Goal: Register for event/course

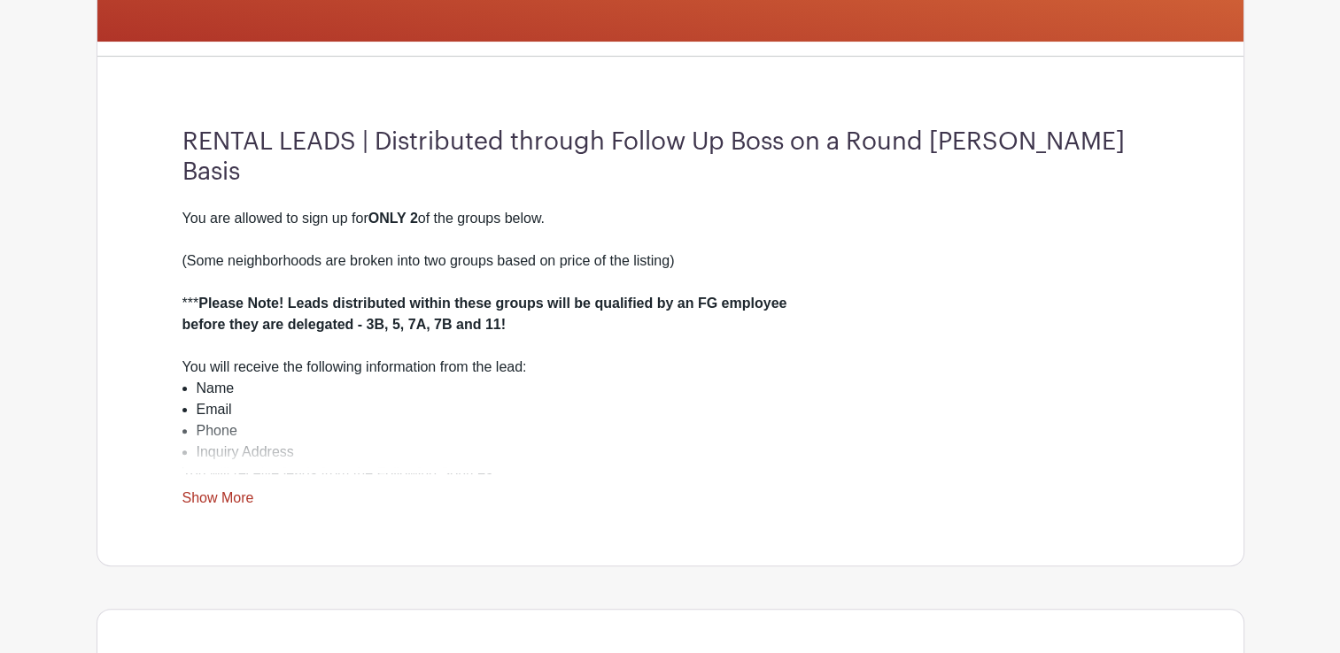
scroll to position [453, 0]
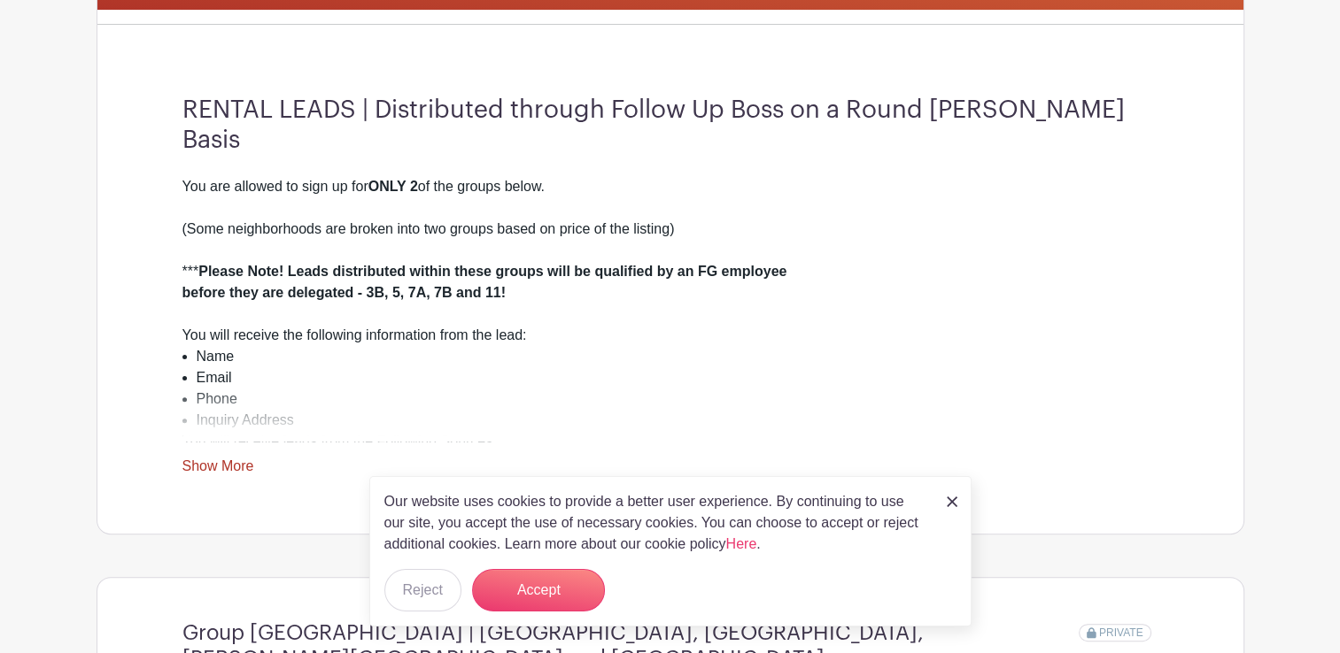
click at [223, 477] on link "Show More" at bounding box center [218, 470] width 72 height 22
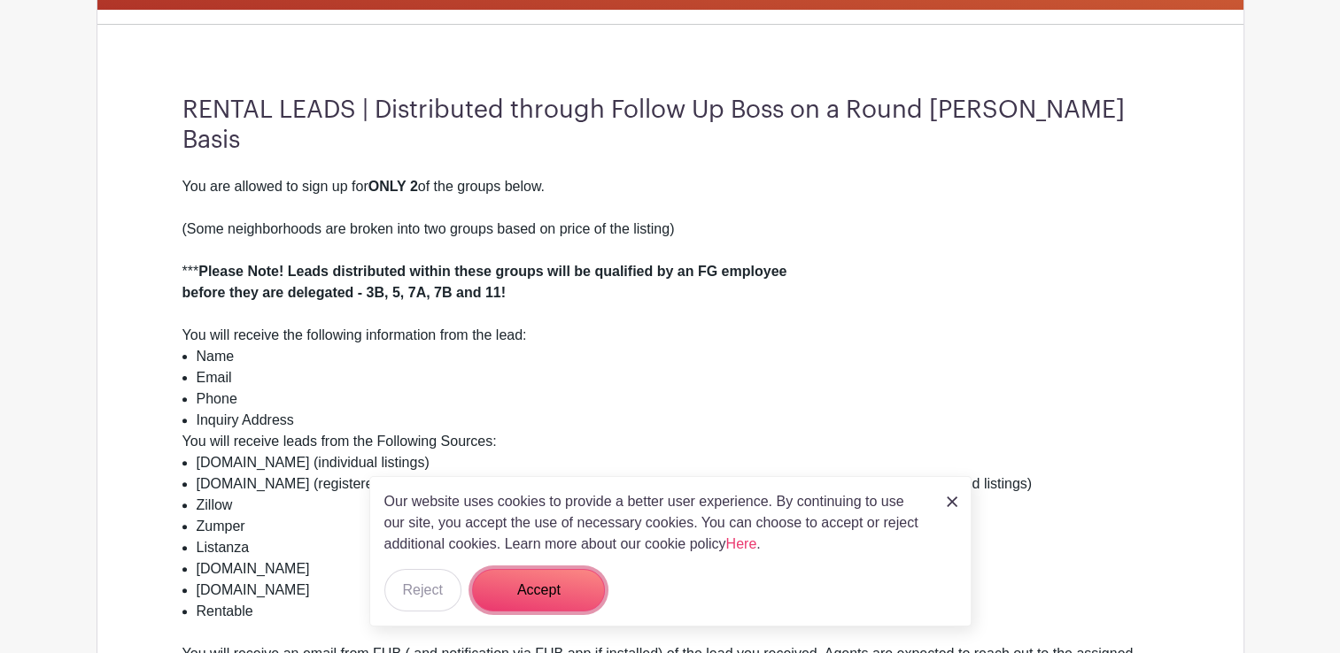
drag, startPoint x: 533, startPoint y: 596, endPoint x: 664, endPoint y: 552, distance: 138.3
click at [533, 595] on button "Accept" at bounding box center [538, 590] width 133 height 43
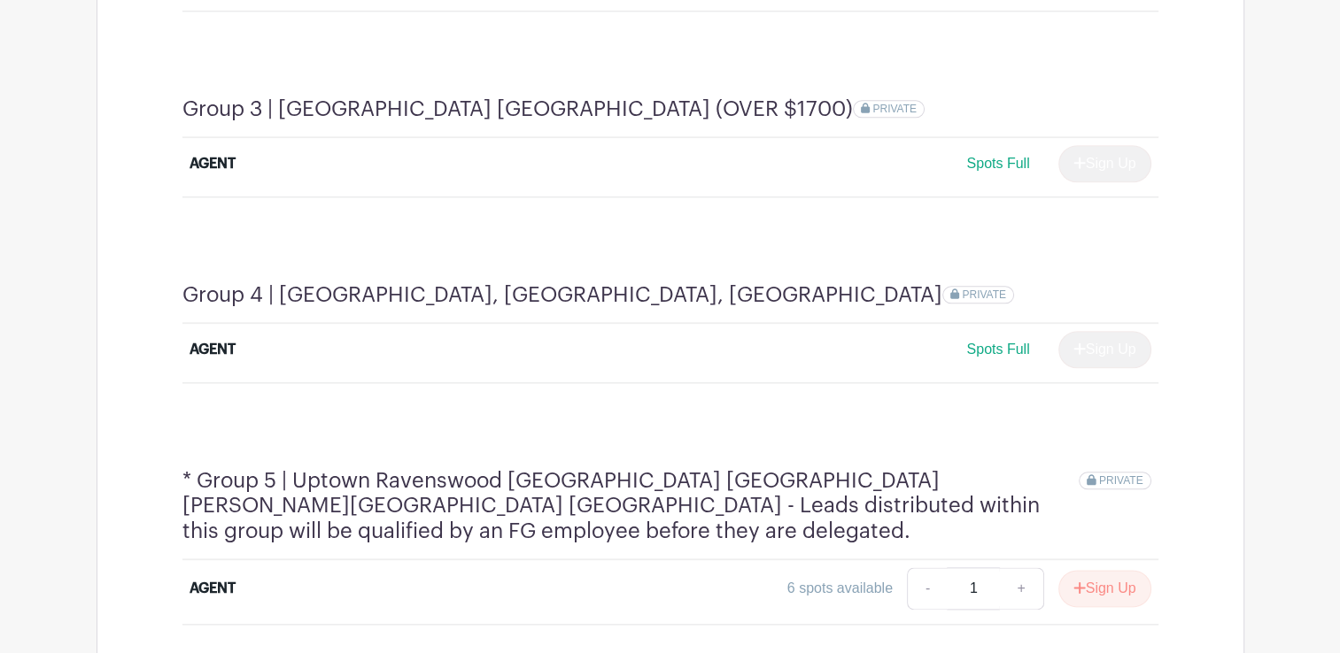
scroll to position [2099, 0]
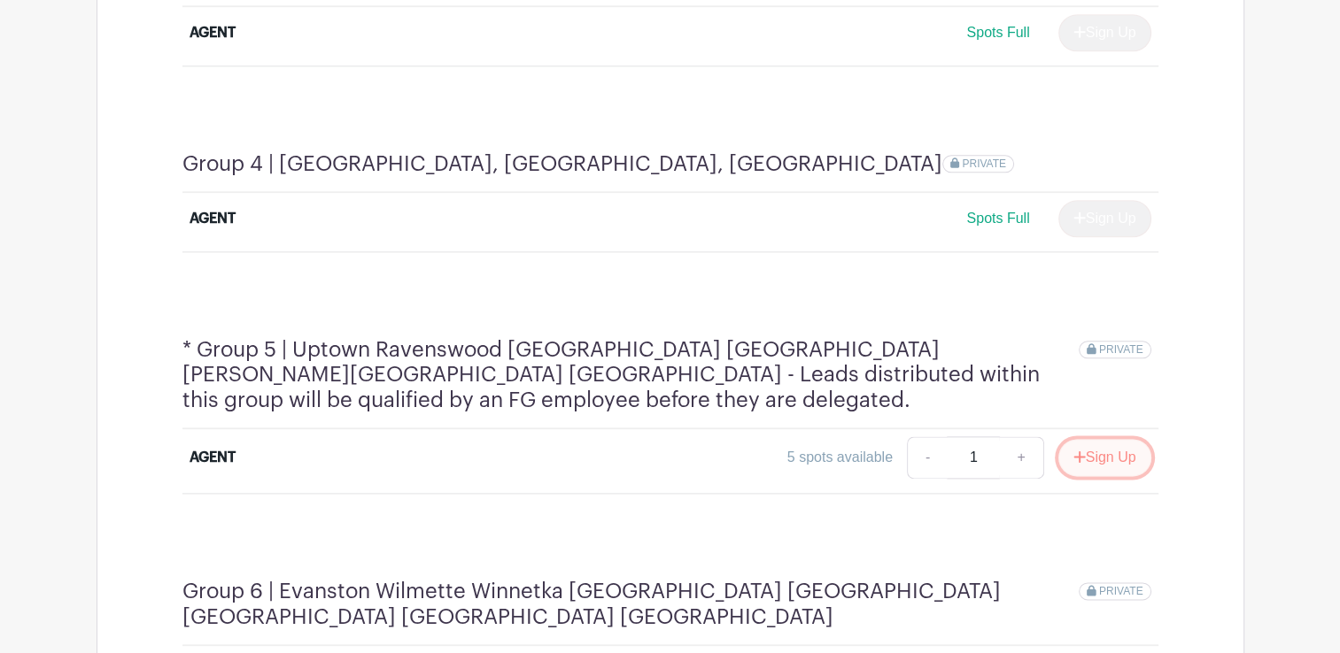
click at [1104, 439] on button "Sign Up" at bounding box center [1104, 457] width 93 height 37
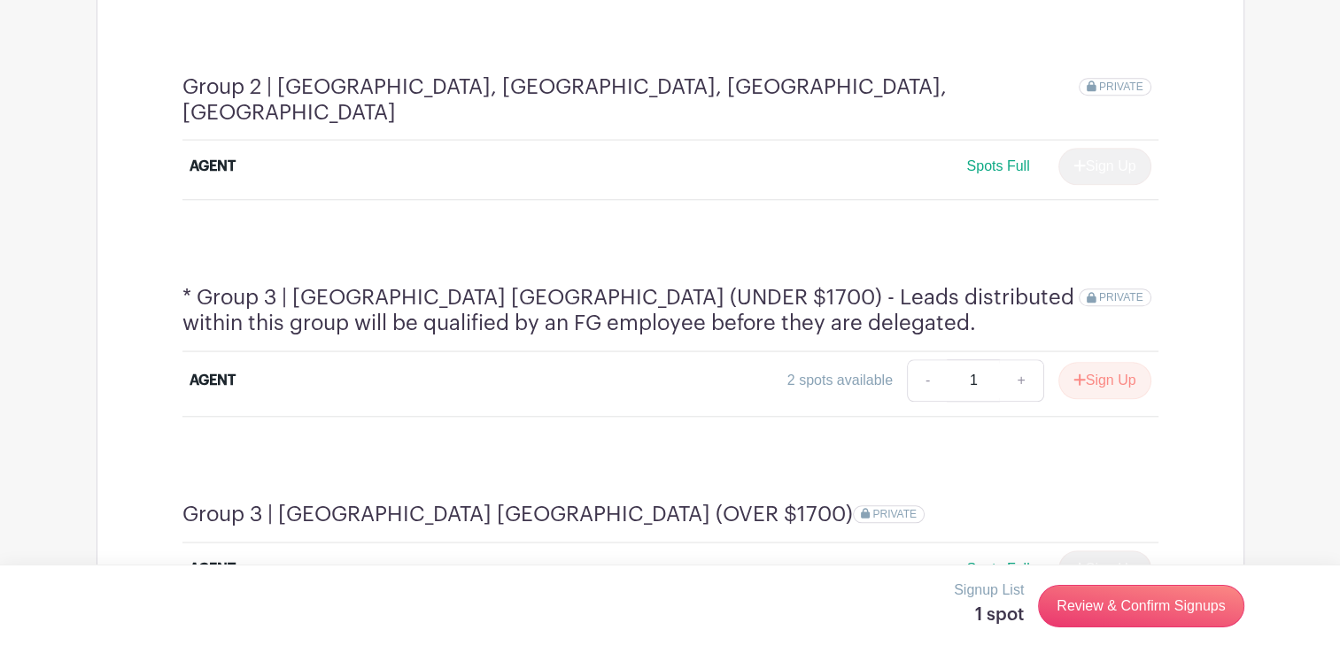
scroll to position [1550, 0]
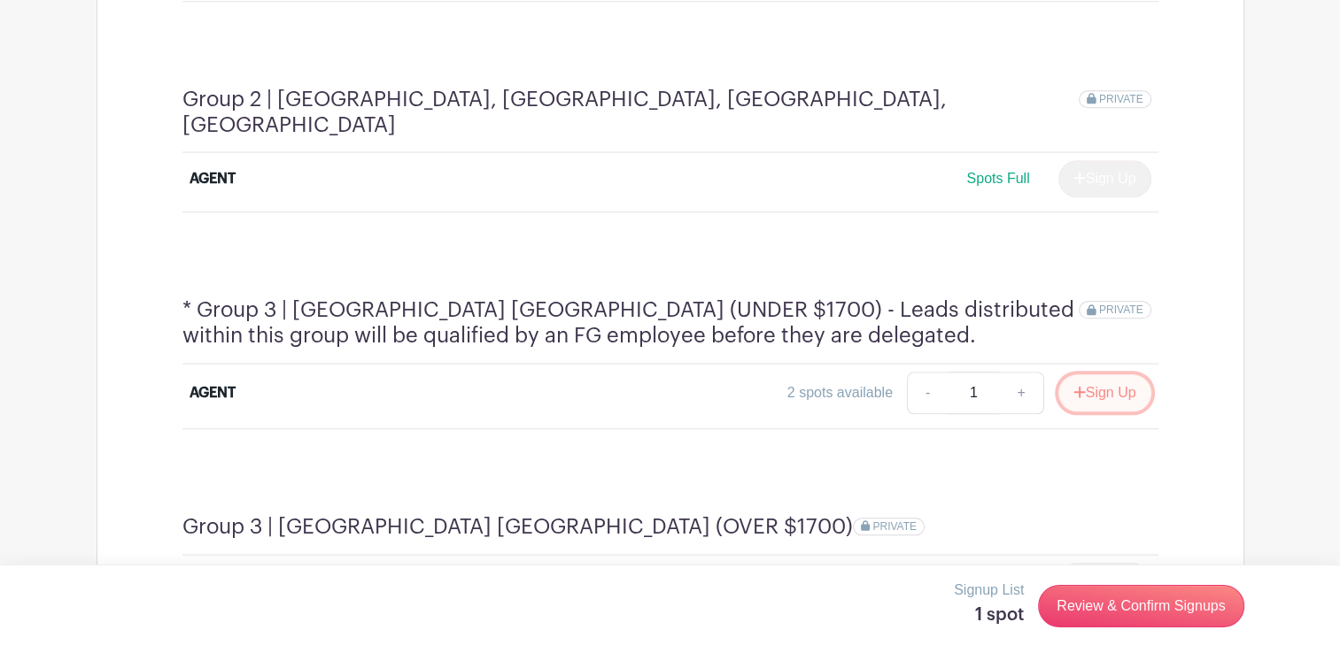
click at [1094, 375] on button "Sign Up" at bounding box center [1104, 393] width 93 height 37
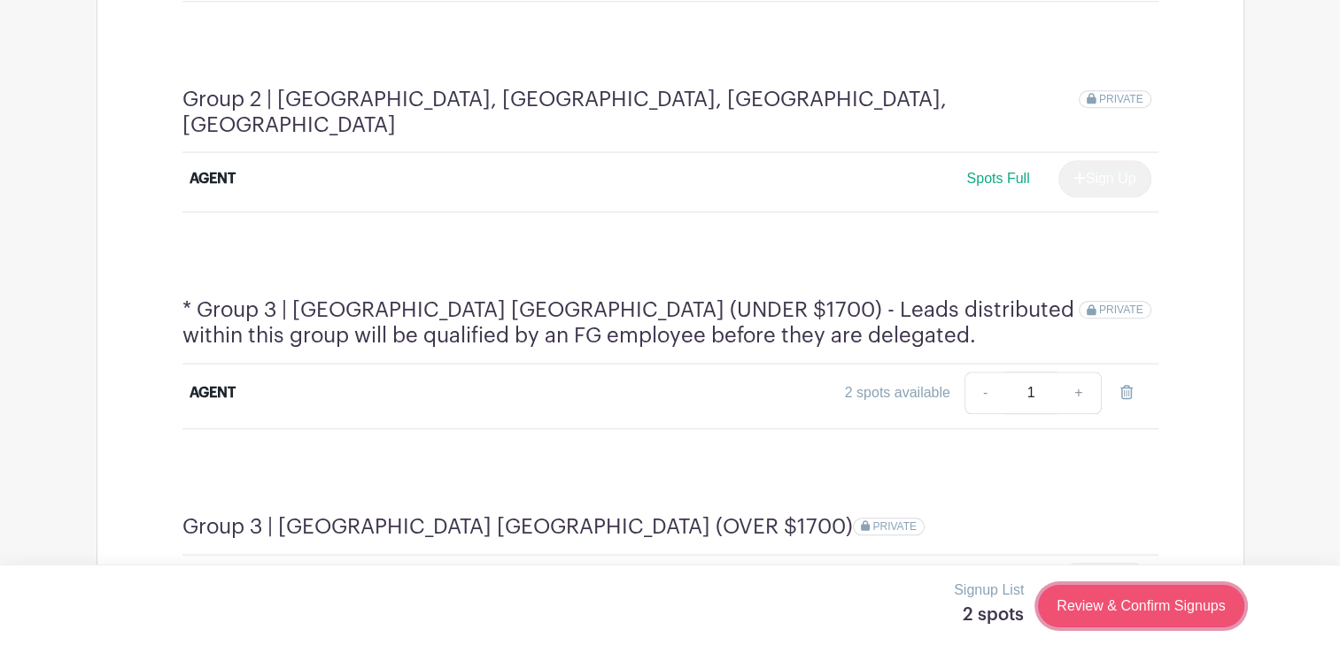
click at [1126, 602] on link "Review & Confirm Signups" at bounding box center [1140, 606] width 205 height 43
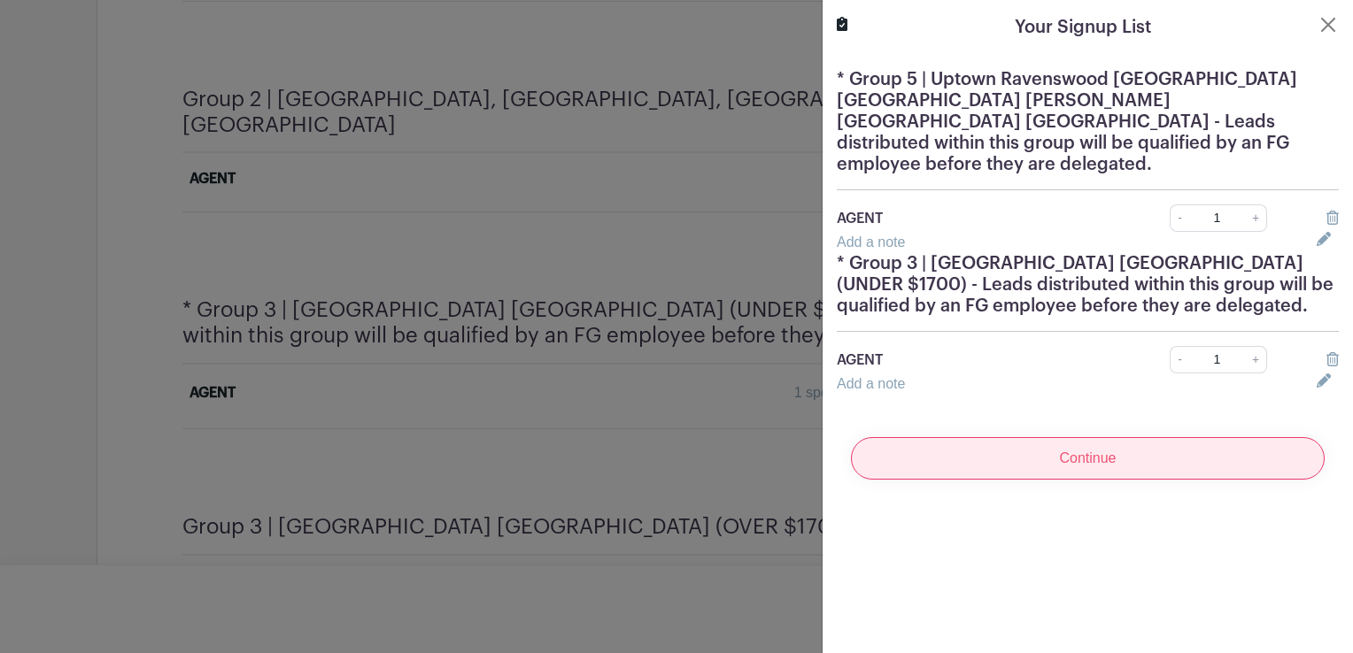
click at [1073, 437] on input "Continue" at bounding box center [1088, 458] width 474 height 43
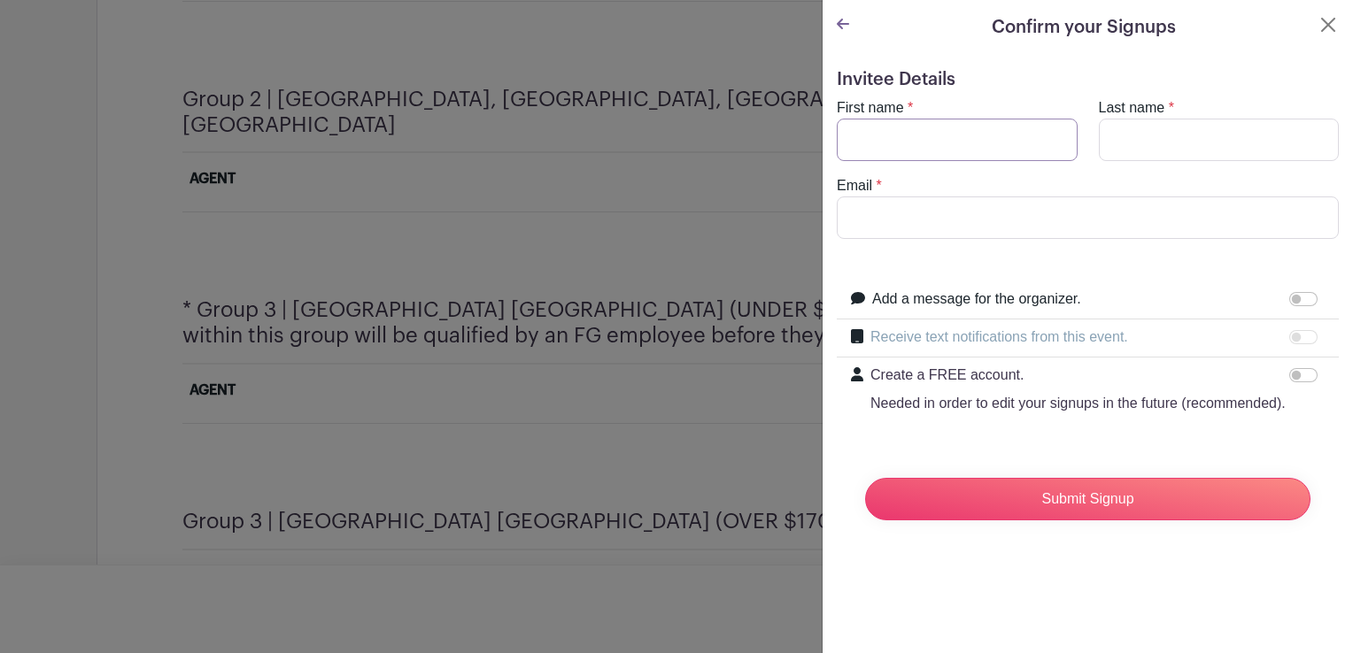
click at [889, 142] on input "First name" at bounding box center [957, 140] width 241 height 43
type input "Maksim"
click at [1154, 138] on input "Last name" at bounding box center [1219, 140] width 241 height 43
type input "[PERSON_NAME]"
click at [919, 217] on input "Email" at bounding box center [1088, 218] width 502 height 43
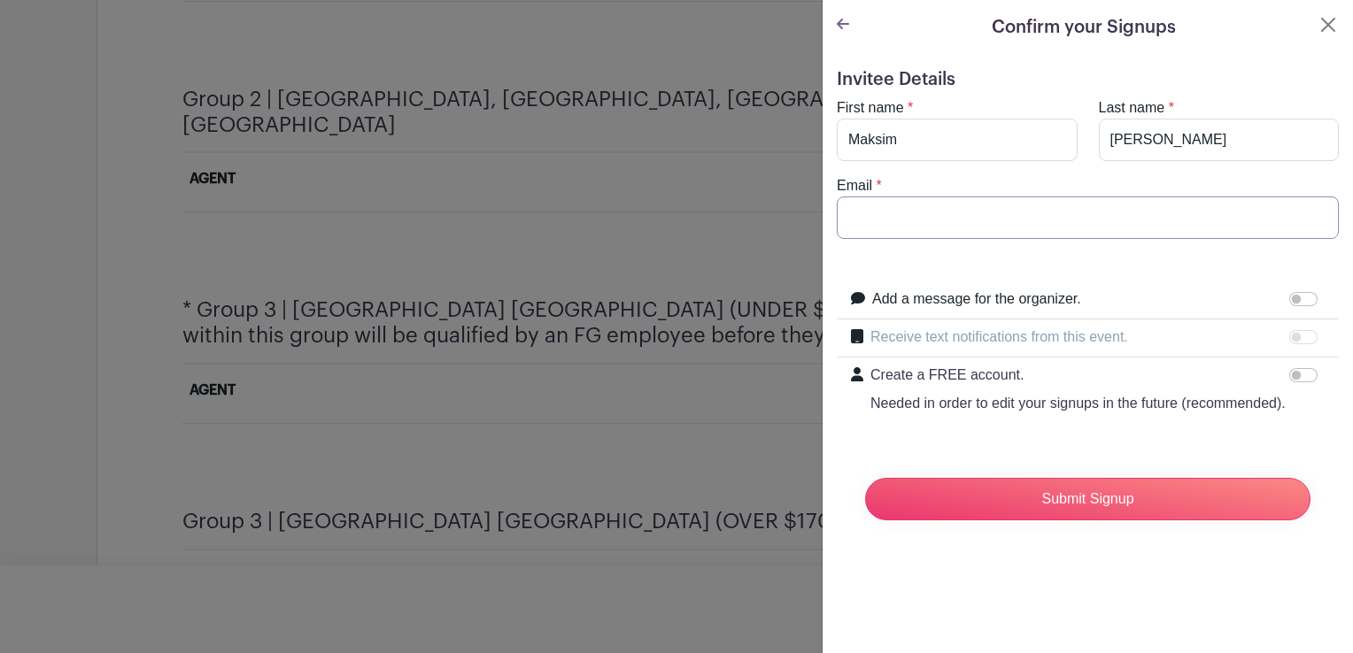
type input "[EMAIL_ADDRESS][DOMAIN_NAME]"
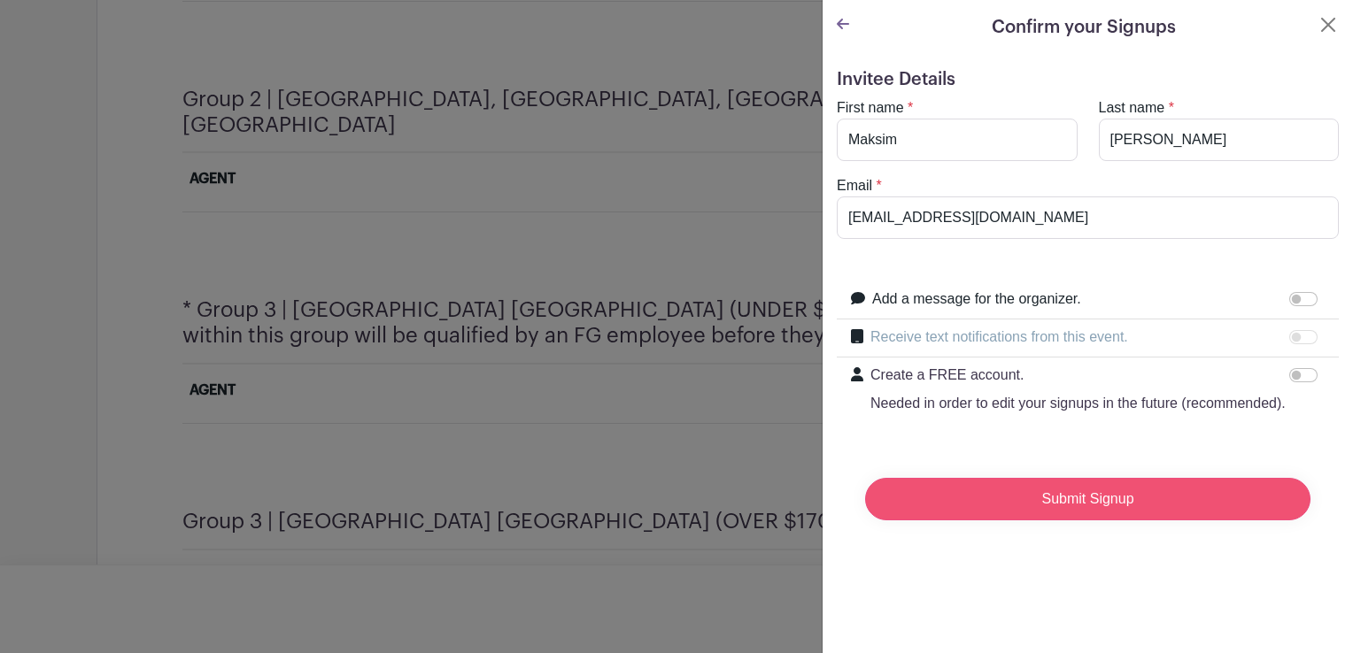
click at [1077, 514] on input "Submit Signup" at bounding box center [1087, 499] width 445 height 43
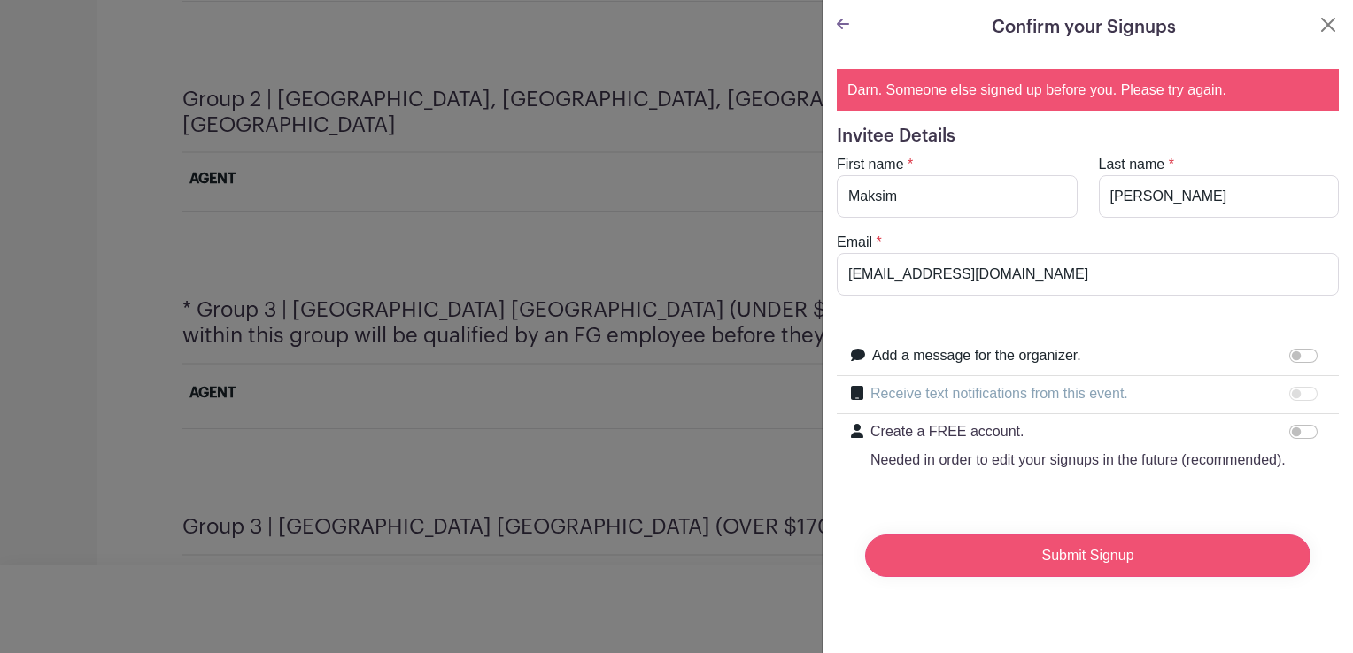
click at [1067, 568] on input "Submit Signup" at bounding box center [1087, 556] width 445 height 43
click at [1069, 577] on input "Submit Signup" at bounding box center [1087, 556] width 445 height 43
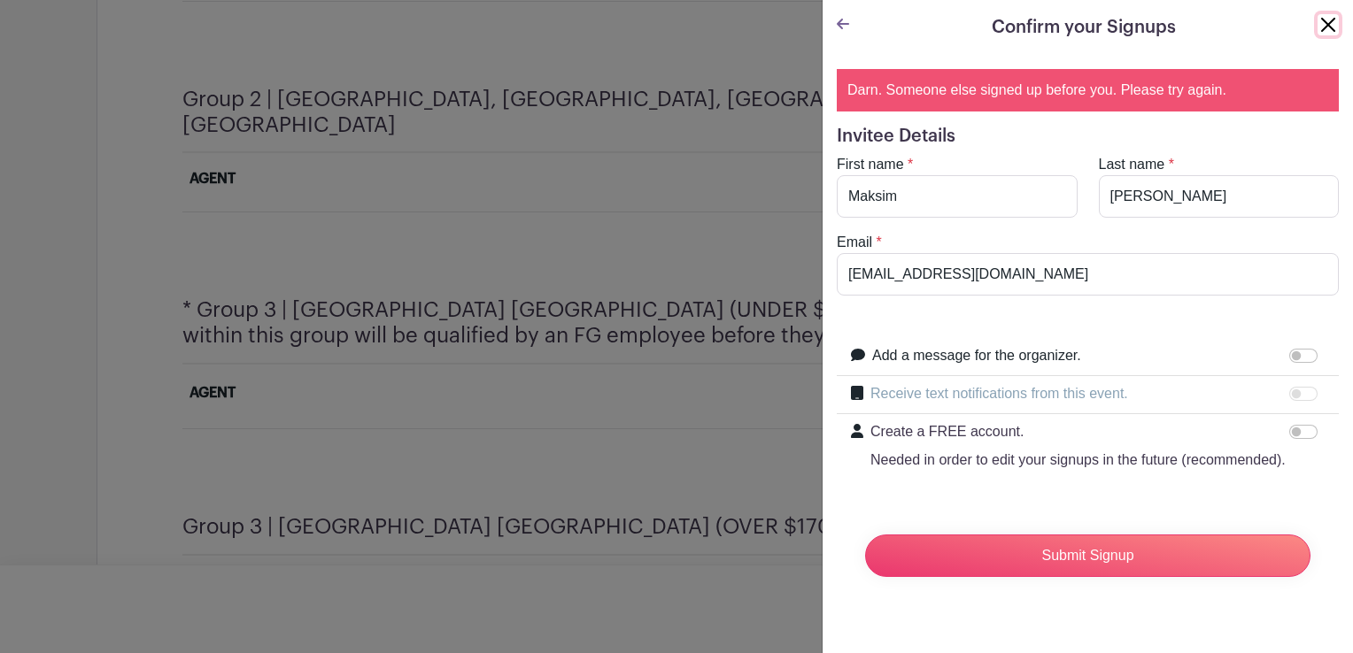
click at [1318, 23] on button "Close" at bounding box center [1328, 24] width 21 height 21
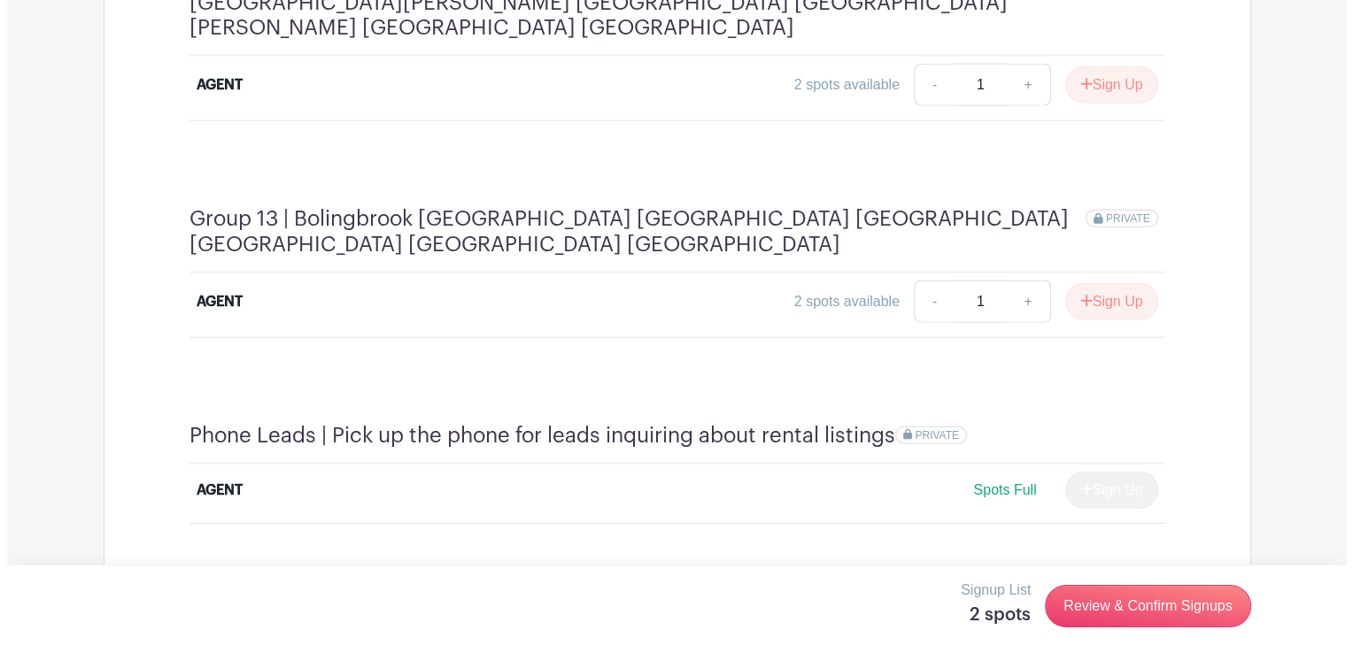
scroll to position [4386, 0]
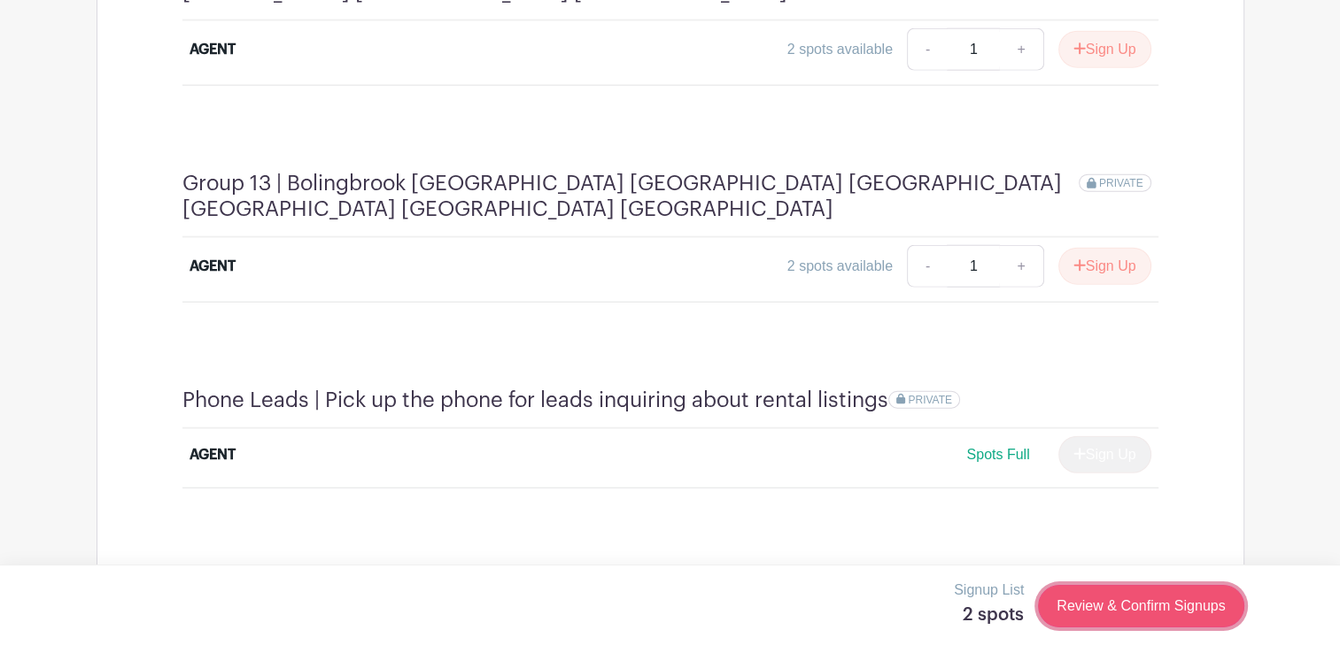
click at [1130, 607] on link "Review & Confirm Signups" at bounding box center [1140, 606] width 205 height 43
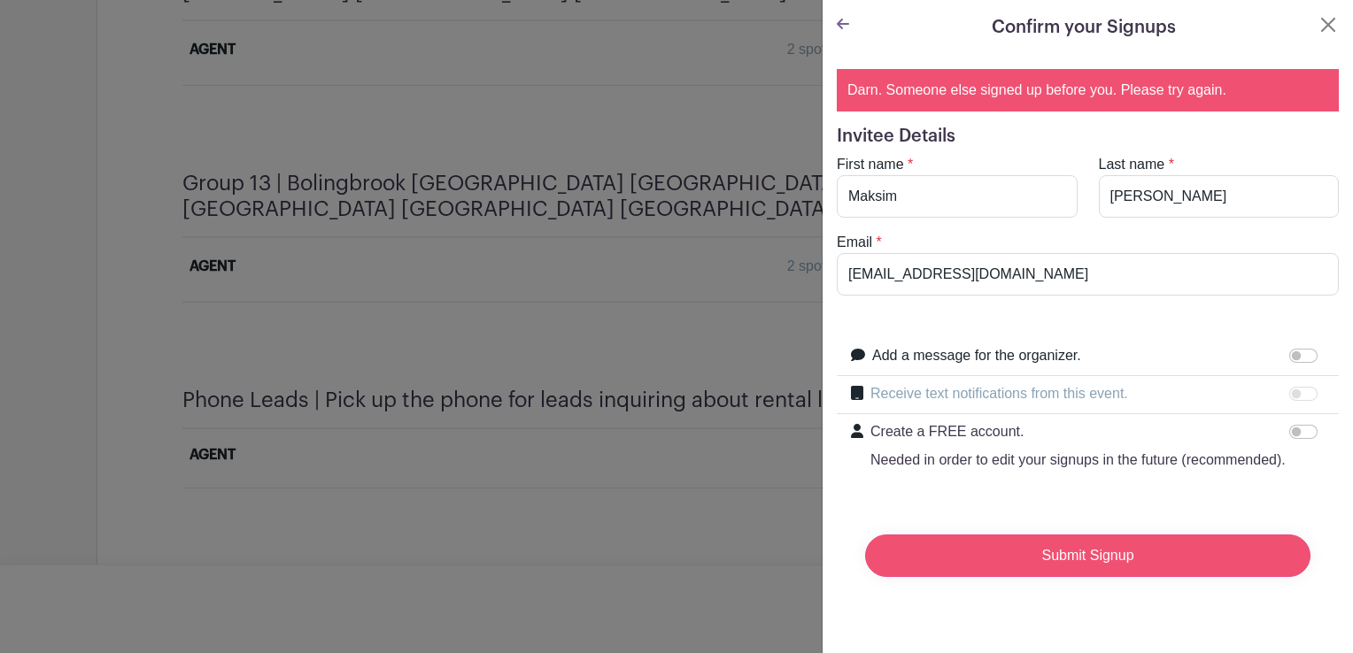
click at [1060, 561] on input "Submit Signup" at bounding box center [1087, 556] width 445 height 43
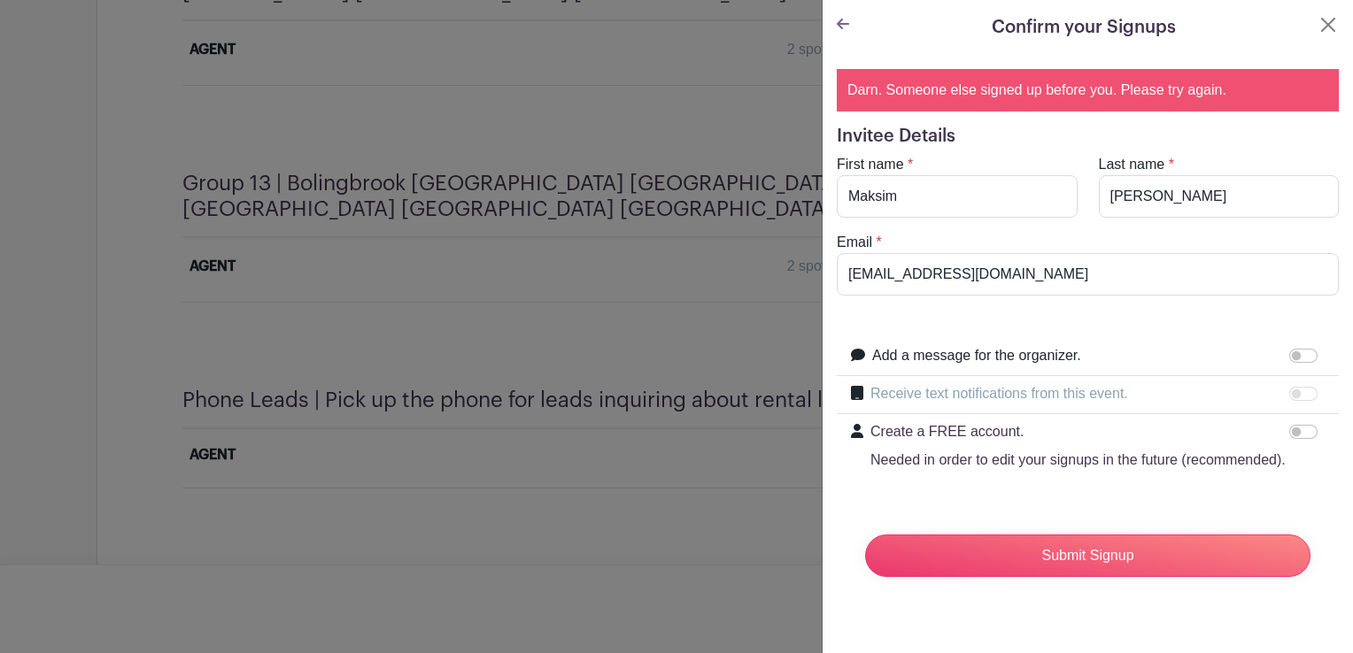
click at [839, 27] on icon at bounding box center [843, 24] width 12 height 11
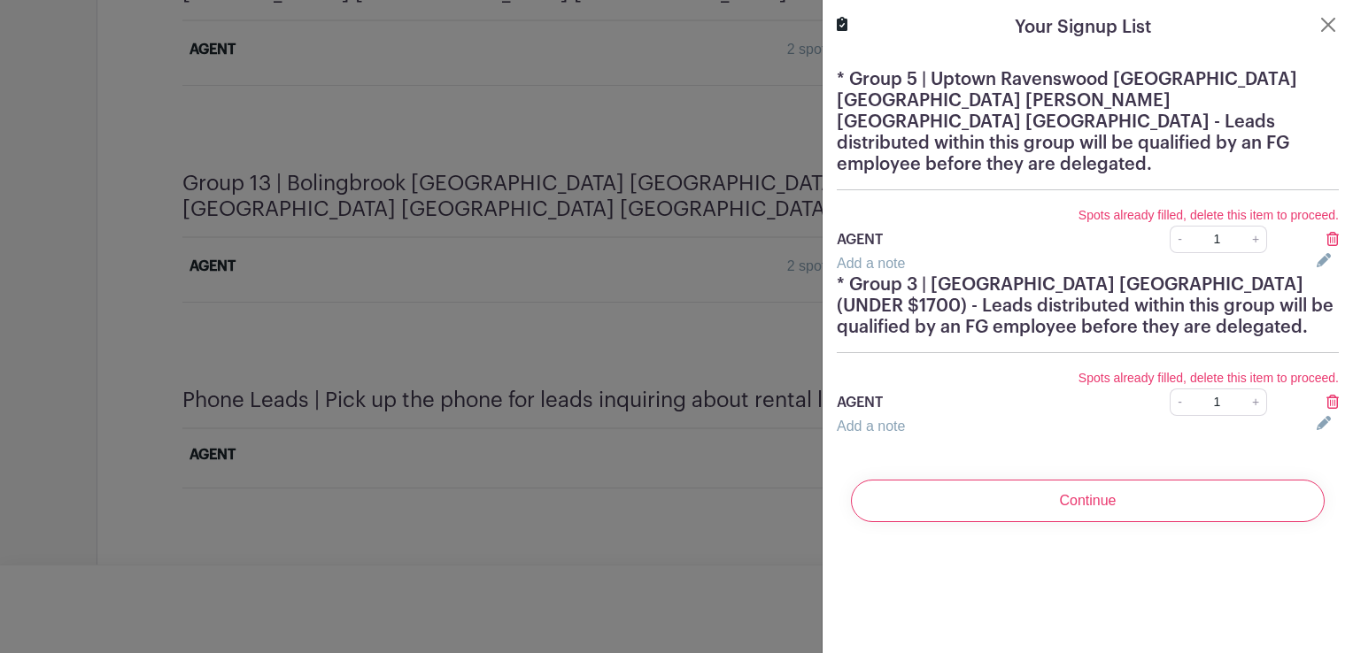
scroll to position [4381, 0]
click at [1326, 395] on icon at bounding box center [1332, 402] width 12 height 14
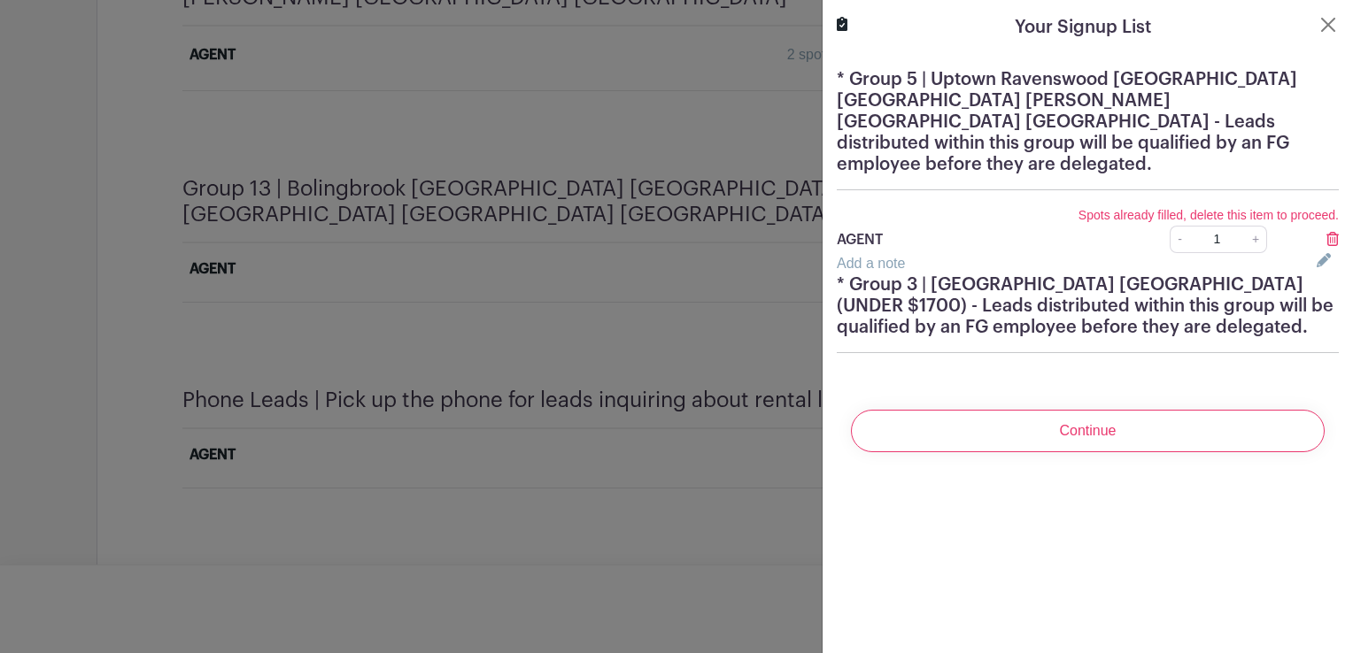
click at [1326, 232] on icon at bounding box center [1332, 239] width 12 height 14
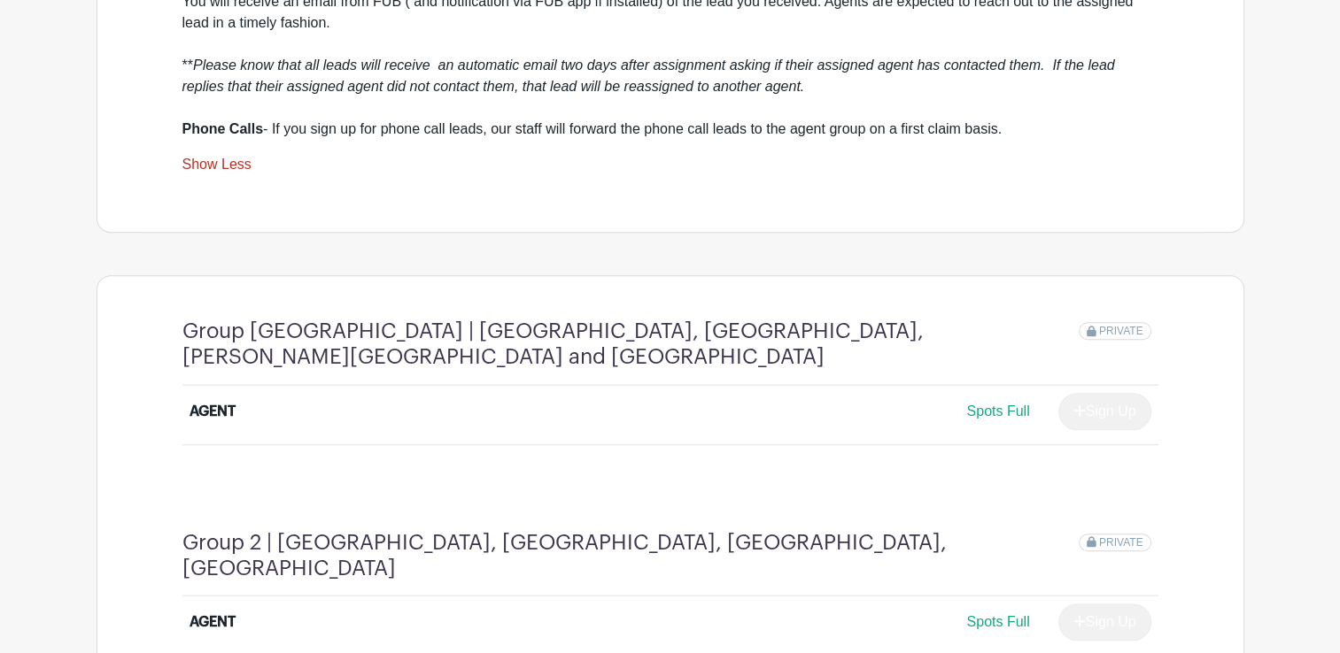
scroll to position [0, 0]
